Goal: Transaction & Acquisition: Purchase product/service

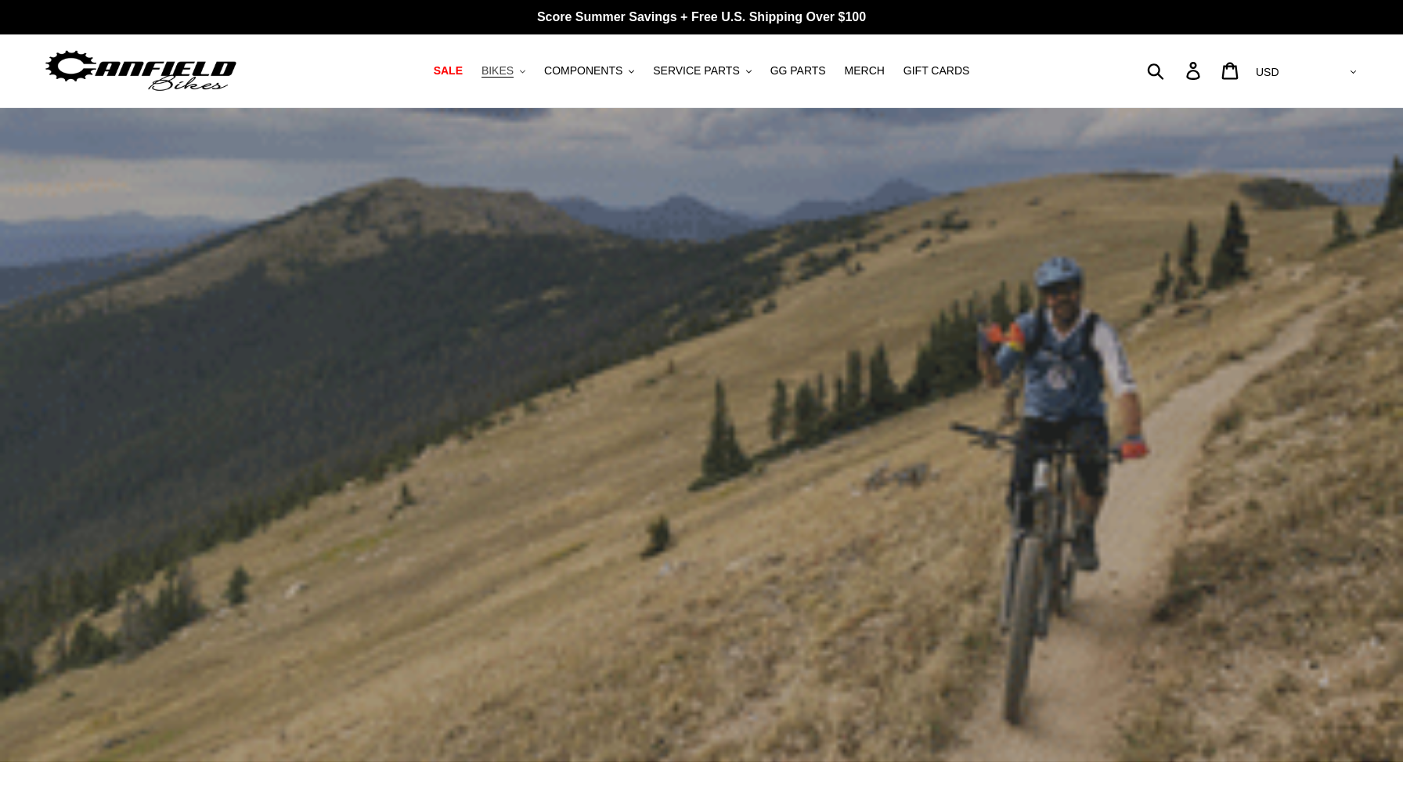
click at [522, 72] on button "BIKES .cls-1{fill:#231f20}" at bounding box center [503, 70] width 59 height 21
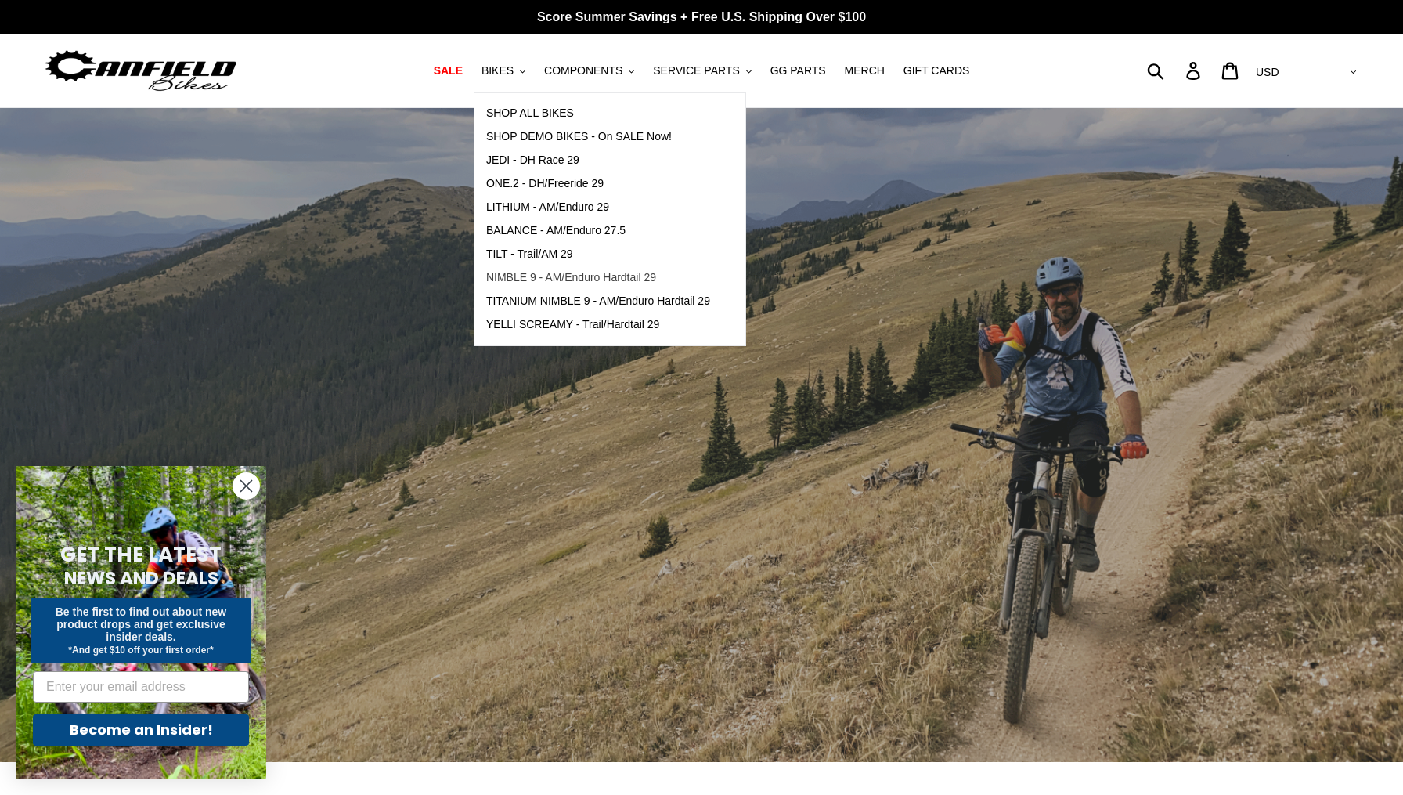
click at [527, 279] on span "NIMBLE 9 - AM/Enduro Hardtail 29" at bounding box center [571, 277] width 170 height 13
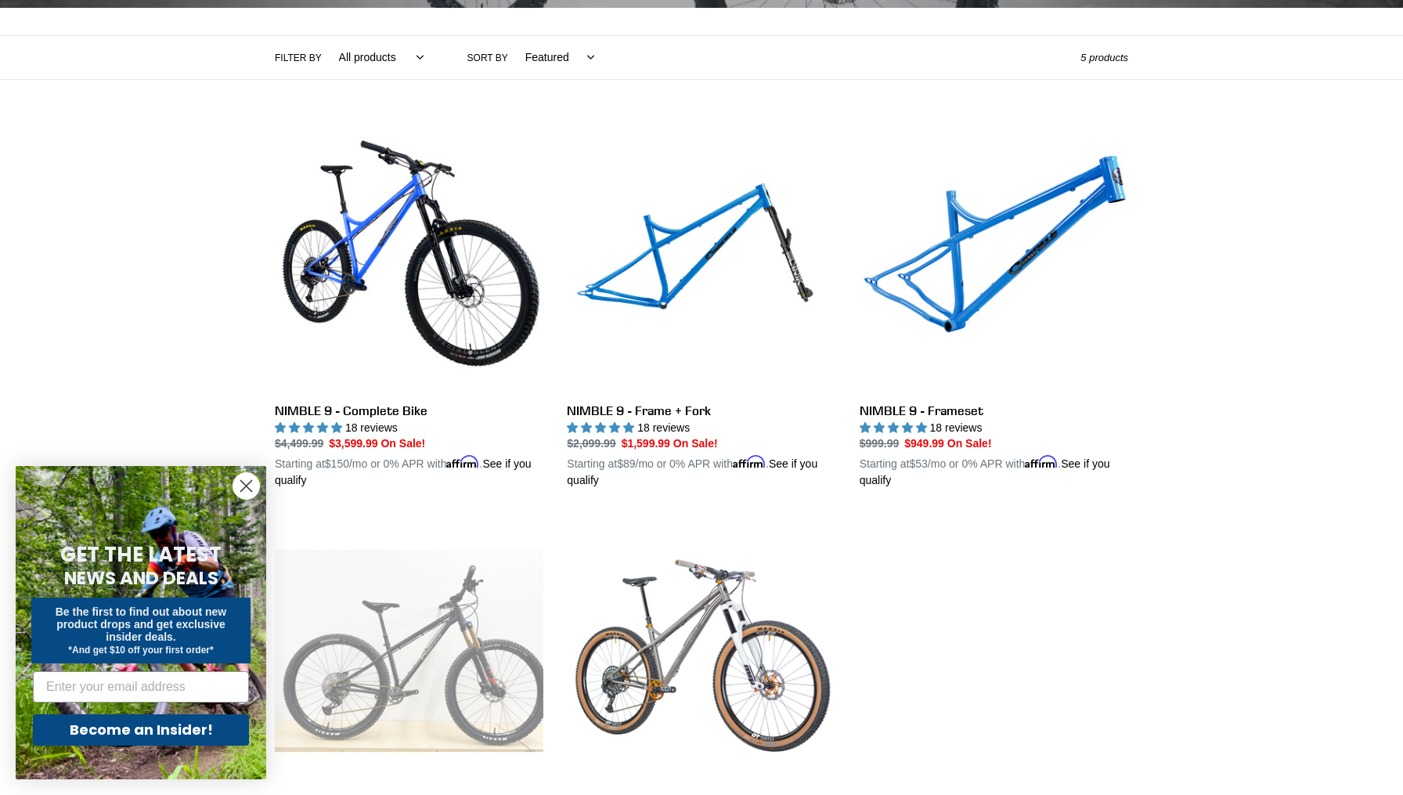
scroll to position [377, 0]
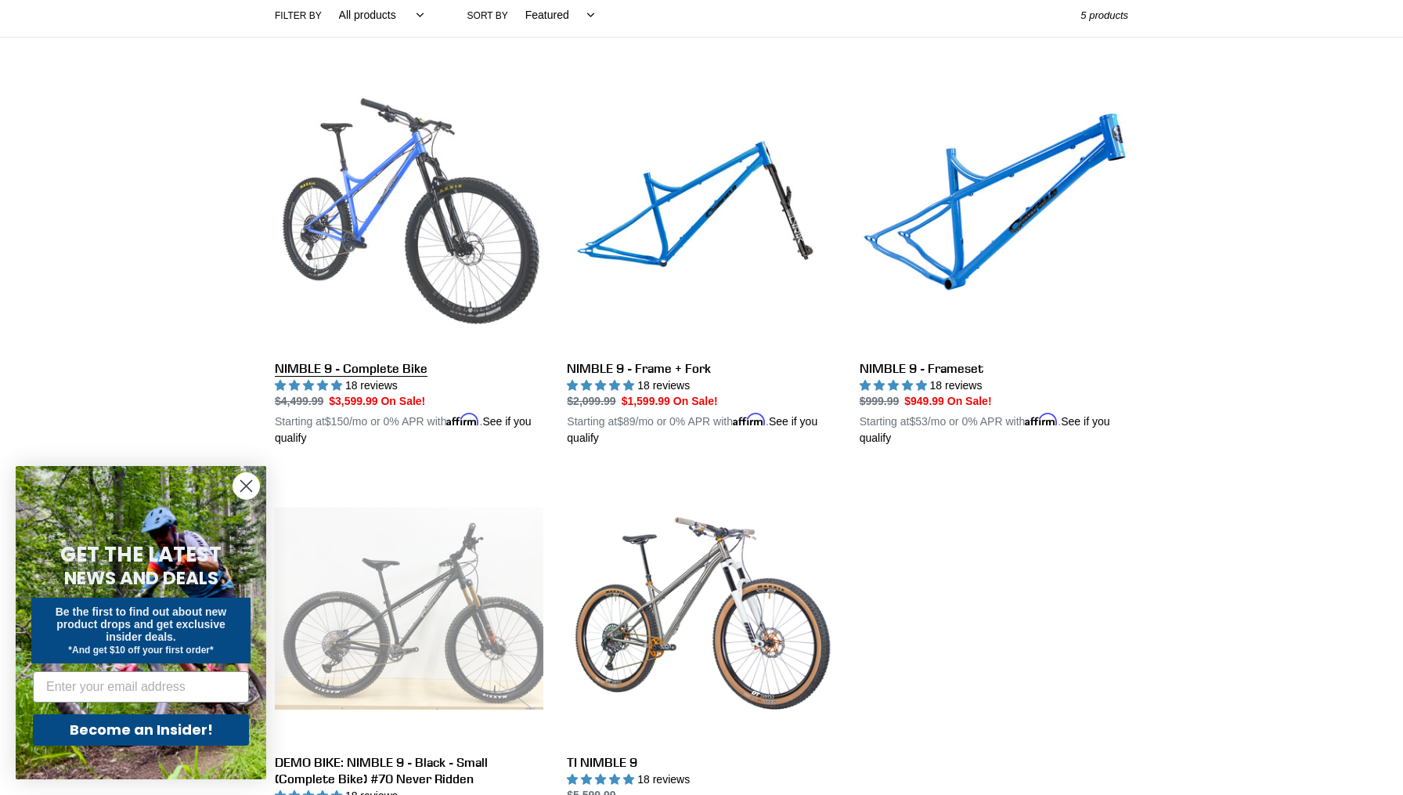
click at [344, 249] on link "NIMBLE 9 - Complete Bike" at bounding box center [409, 264] width 269 height 366
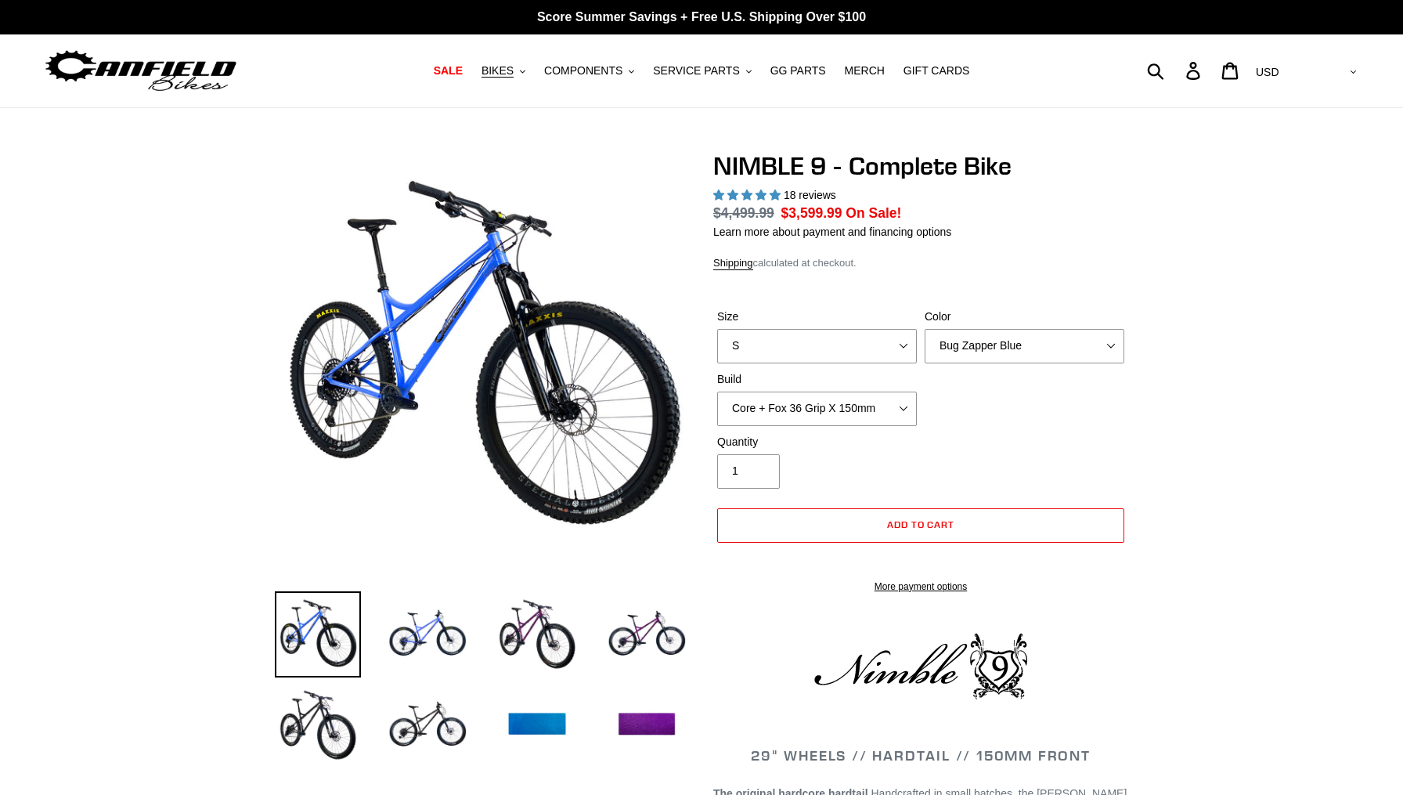
select select "highest-rating"
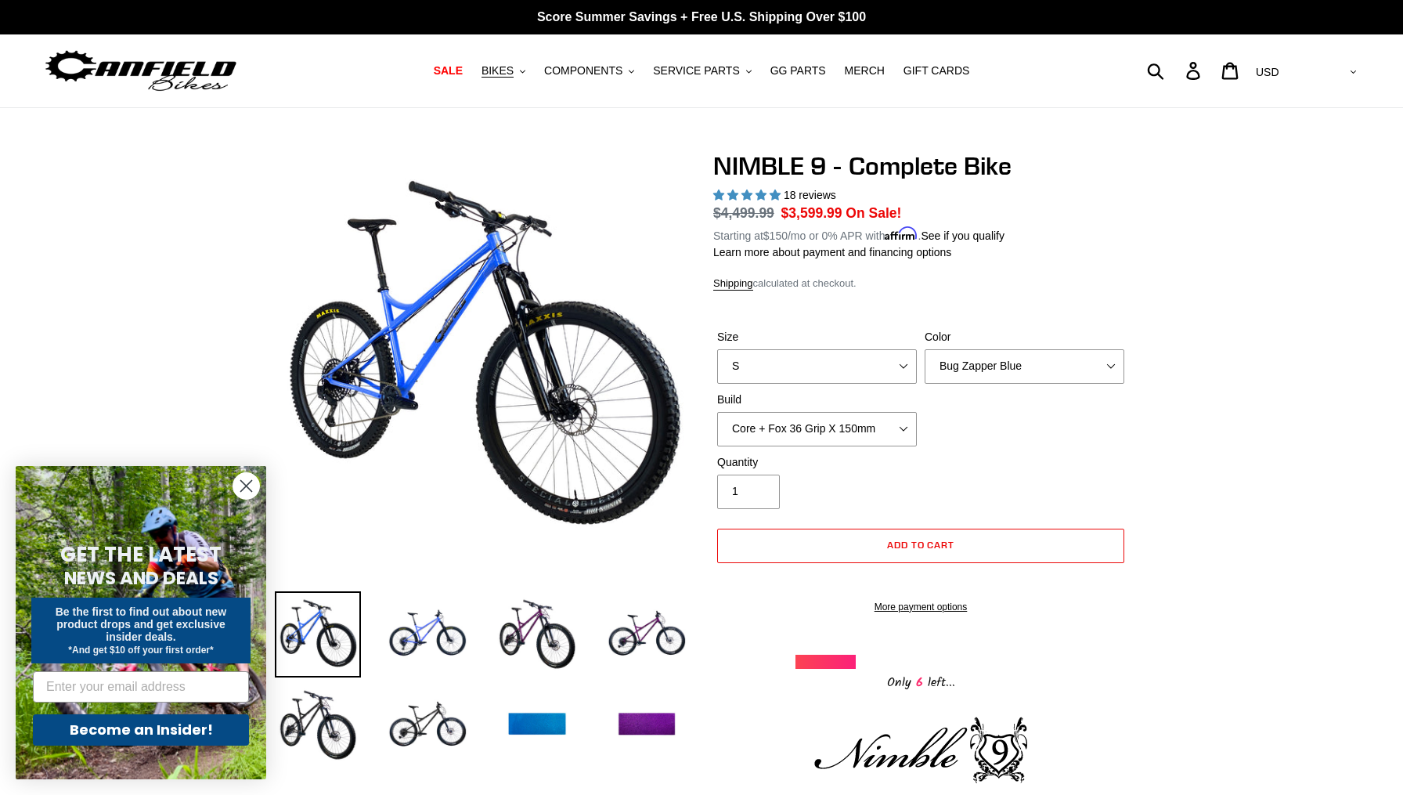
click at [249, 483] on icon "Close dialog" at bounding box center [246, 486] width 11 height 11
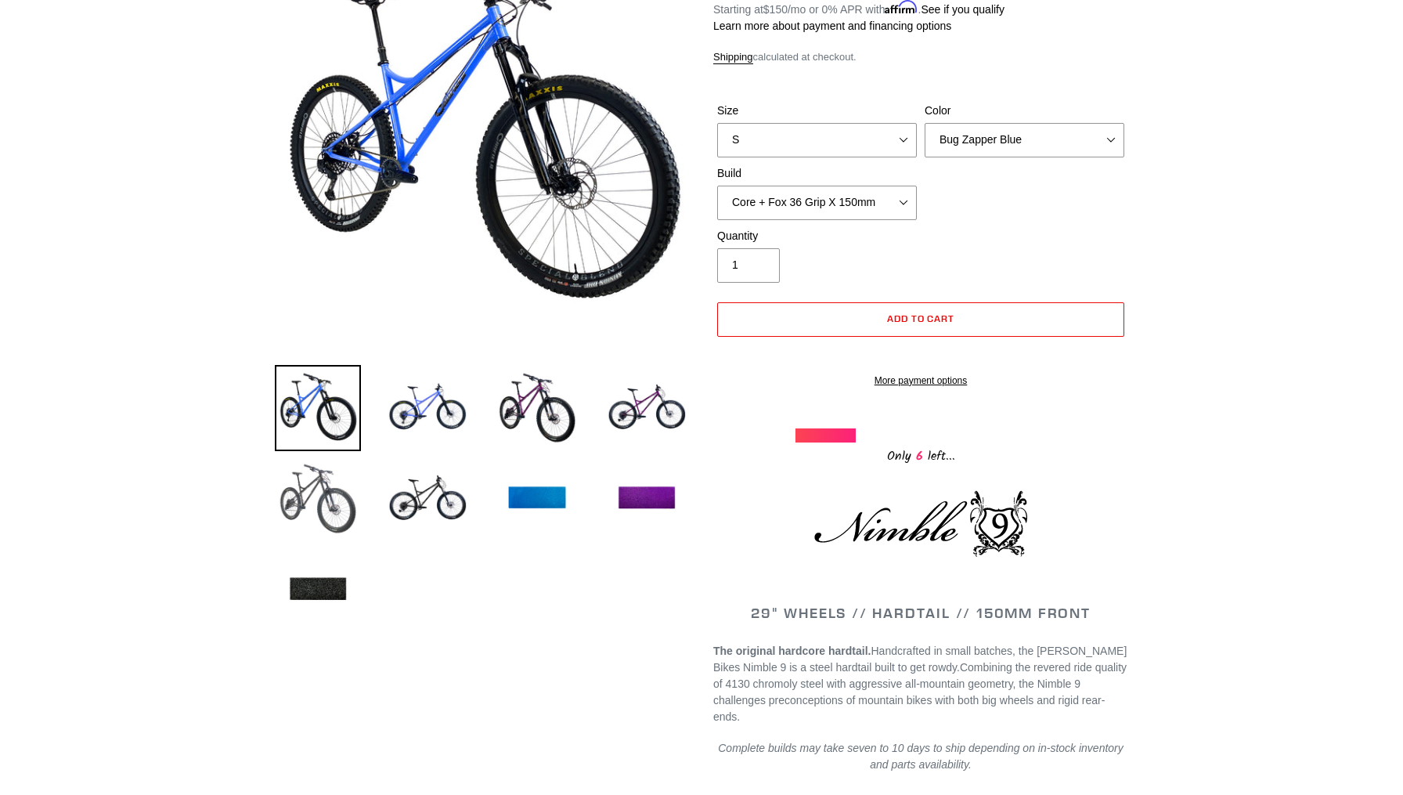
click at [320, 509] on img at bounding box center [318, 499] width 86 height 86
